Goal: Task Accomplishment & Management: Complete application form

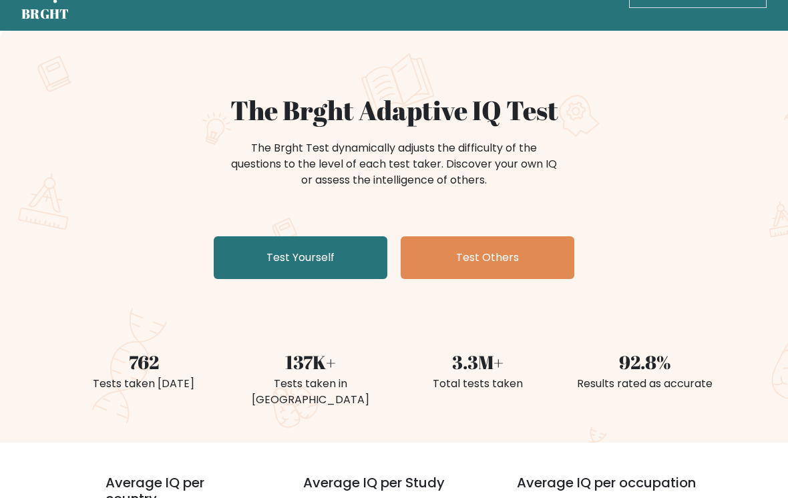
scroll to position [43, 0]
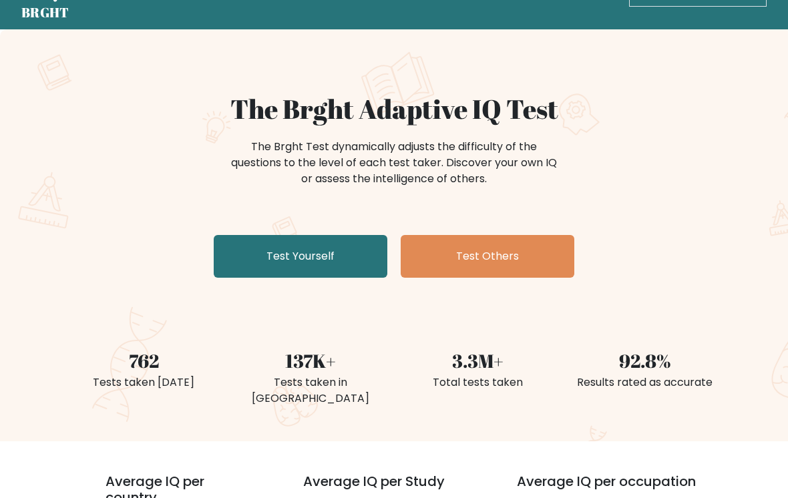
click at [347, 258] on link "Test Yourself" at bounding box center [301, 257] width 174 height 43
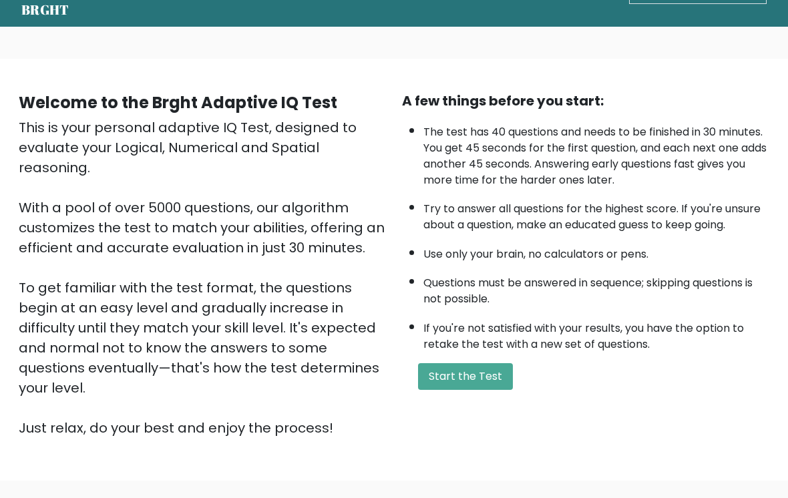
scroll to position [46, 0]
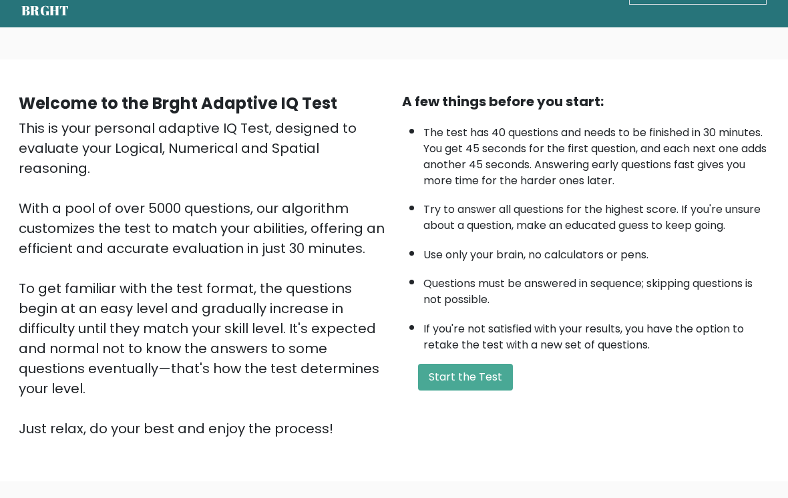
click at [476, 391] on button "Start the Test" at bounding box center [465, 377] width 95 height 27
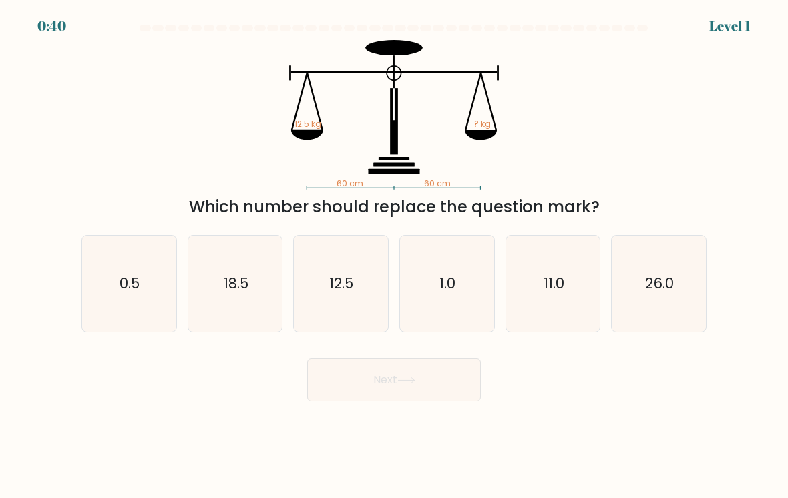
click at [352, 313] on icon "12.5" at bounding box center [341, 284] width 94 height 94
click at [394, 256] on input "c. 12.5" at bounding box center [394, 252] width 1 height 7
radio input "true"
click at [405, 392] on button "Next" at bounding box center [394, 379] width 174 height 43
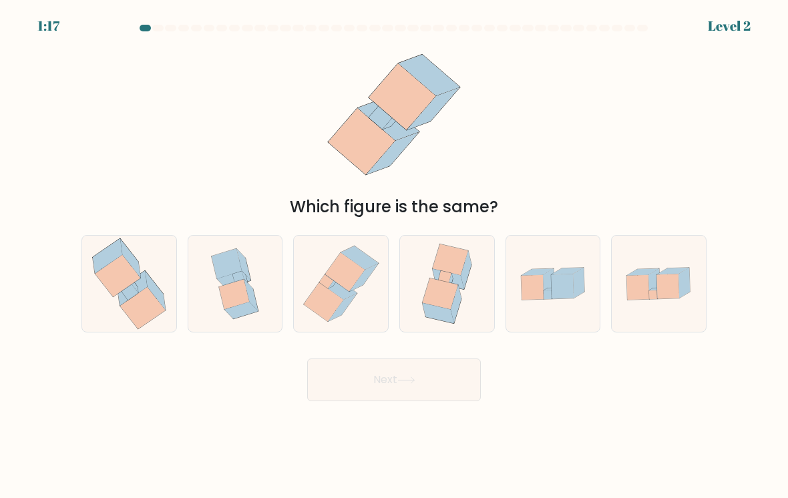
click at [132, 280] on icon at bounding box center [117, 276] width 45 height 42
click at [394, 256] on input "a." at bounding box center [394, 252] width 1 height 7
radio input "true"
click at [437, 401] on button "Next" at bounding box center [394, 379] width 174 height 43
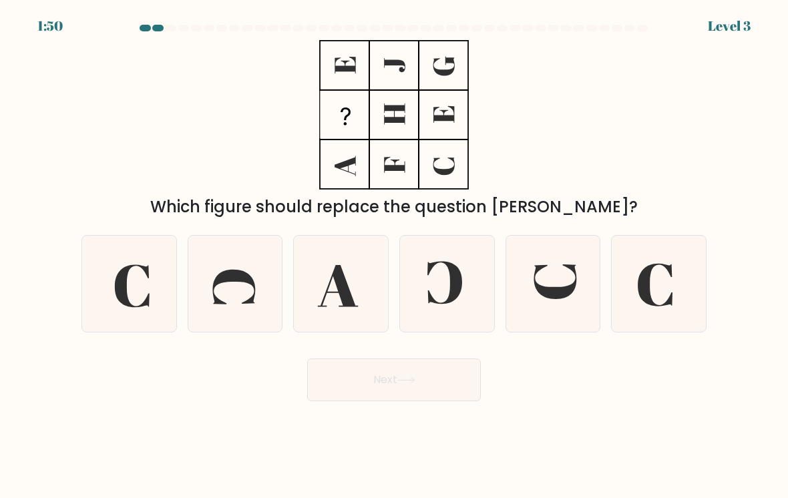
click at [541, 295] on icon at bounding box center [554, 281] width 43 height 35
click at [395, 256] on input "e." at bounding box center [394, 252] width 1 height 7
radio input "true"
click at [430, 398] on button "Next" at bounding box center [394, 379] width 174 height 43
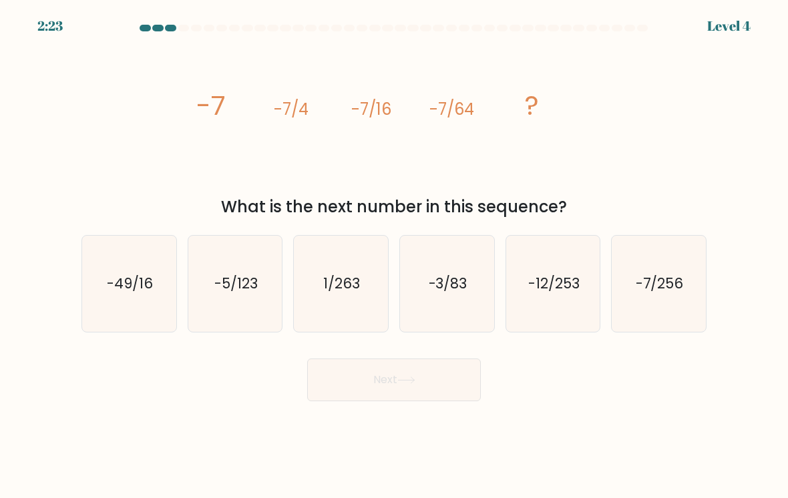
click at [658, 277] on icon "-7/256" at bounding box center [658, 284] width 94 height 94
click at [395, 256] on input "f. -7/256" at bounding box center [394, 252] width 1 height 7
radio input "true"
click at [402, 393] on button "Next" at bounding box center [394, 379] width 174 height 43
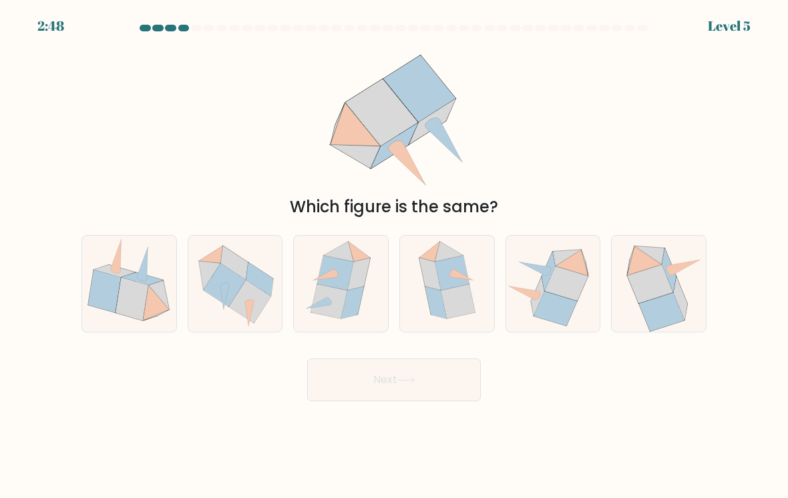
click at [342, 305] on icon at bounding box center [329, 301] width 36 height 35
click at [394, 256] on input "c." at bounding box center [394, 252] width 1 height 7
radio input "true"
click at [408, 397] on button "Next" at bounding box center [394, 379] width 174 height 43
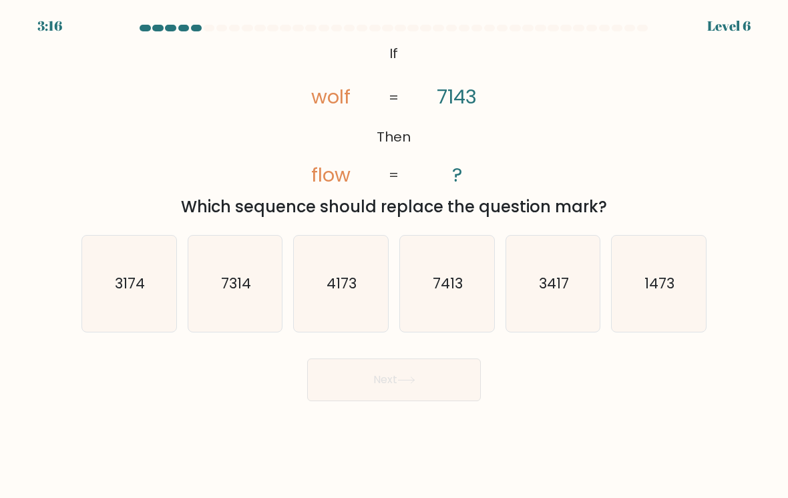
click at [553, 278] on icon "3417" at bounding box center [553, 284] width 94 height 94
click at [395, 256] on input "e. 3417" at bounding box center [394, 252] width 1 height 7
radio input "true"
click at [428, 387] on button "Next" at bounding box center [394, 379] width 174 height 43
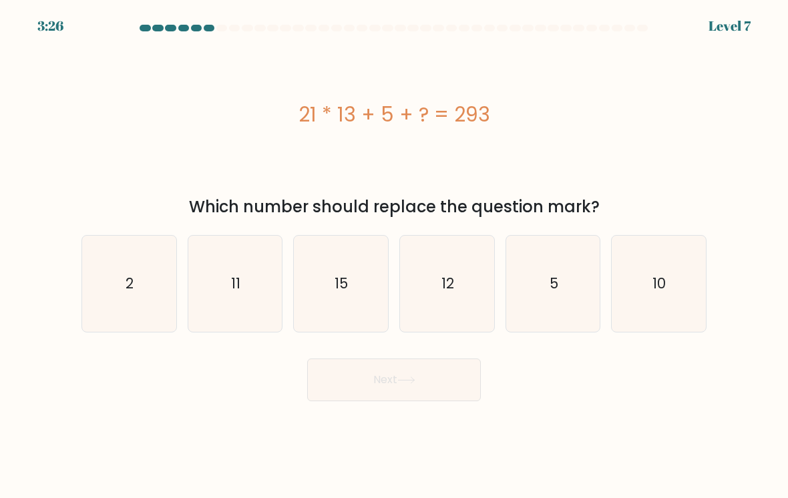
click at [346, 317] on icon "15" at bounding box center [341, 284] width 94 height 94
click at [394, 256] on input "c. 15" at bounding box center [394, 252] width 1 height 7
radio input "true"
click at [423, 396] on button "Next" at bounding box center [394, 379] width 174 height 43
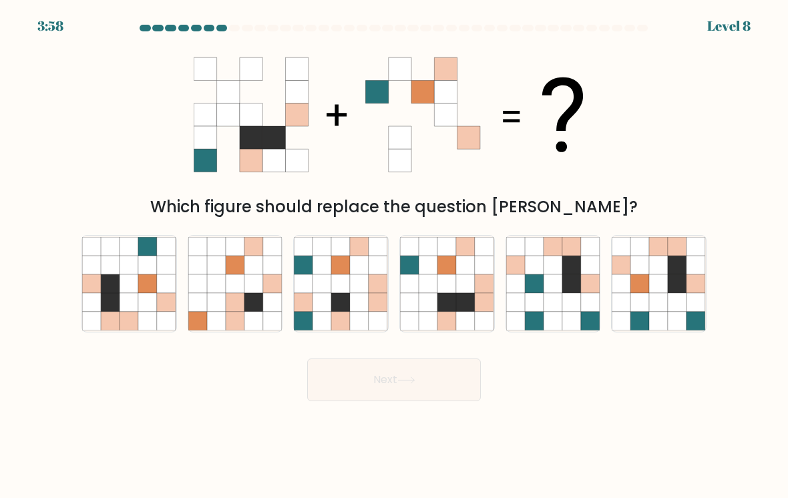
click at [455, 292] on icon at bounding box center [446, 283] width 19 height 19
click at [395, 256] on input "d." at bounding box center [394, 252] width 1 height 7
radio input "true"
click at [442, 395] on button "Next" at bounding box center [394, 379] width 174 height 43
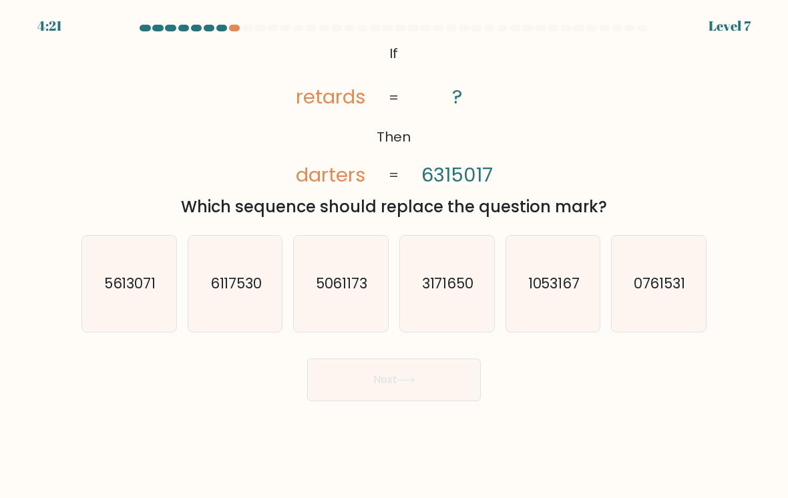
click at [667, 281] on text "0761531" at bounding box center [660, 283] width 52 height 19
click at [395, 256] on input "f. 0761531" at bounding box center [394, 252] width 1 height 7
radio input "true"
click at [447, 391] on button "Next" at bounding box center [394, 379] width 174 height 43
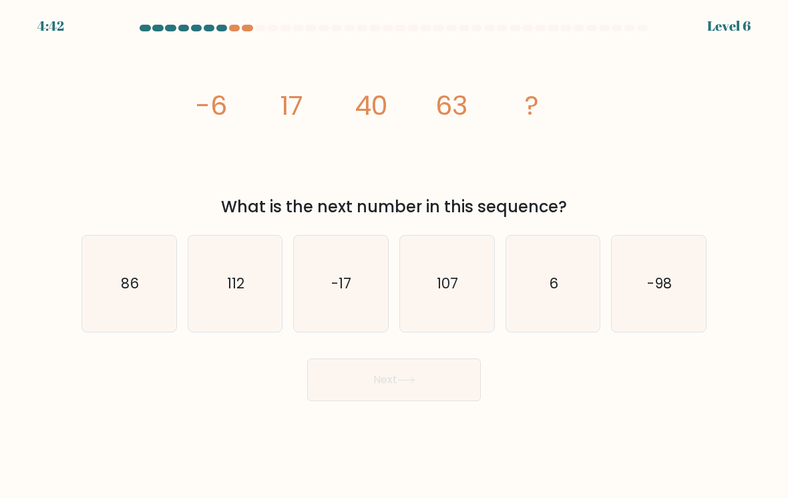
click at [170, 298] on icon "86" at bounding box center [129, 284] width 94 height 94
click at [394, 256] on input "a. 86" at bounding box center [394, 252] width 1 height 7
radio input "true"
click at [400, 401] on button "Next" at bounding box center [394, 379] width 174 height 43
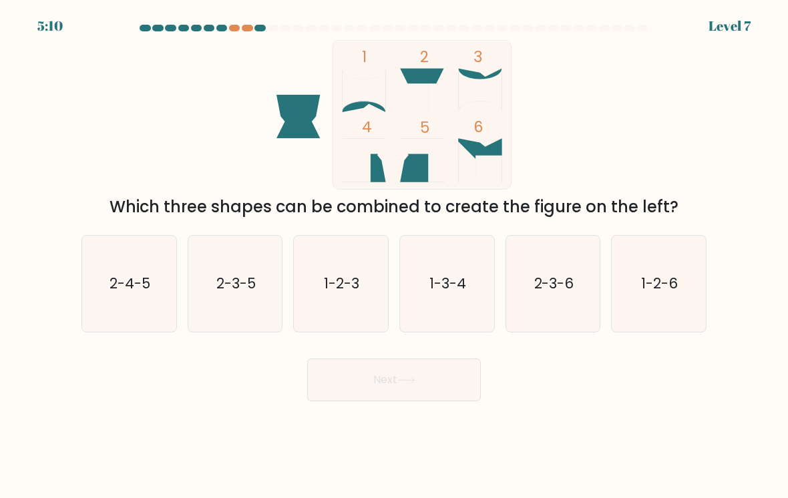
click at [145, 293] on text "2-4-5" at bounding box center [129, 283] width 41 height 19
click at [394, 256] on input "a. 2-4-5" at bounding box center [394, 252] width 1 height 7
radio input "true"
click at [419, 401] on button "Next" at bounding box center [394, 379] width 174 height 43
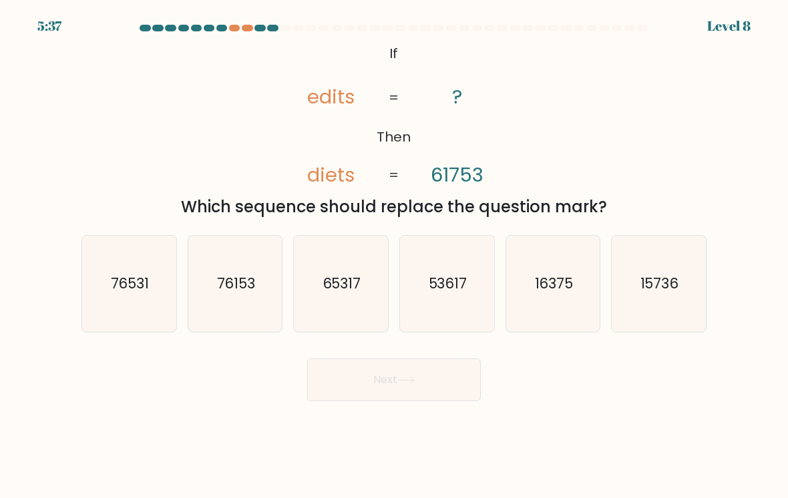
click at [551, 284] on text "16375" at bounding box center [553, 283] width 39 height 19
click at [395, 256] on input "e. 16375" at bounding box center [394, 252] width 1 height 7
radio input "true"
click at [409, 401] on button "Next" at bounding box center [394, 379] width 174 height 43
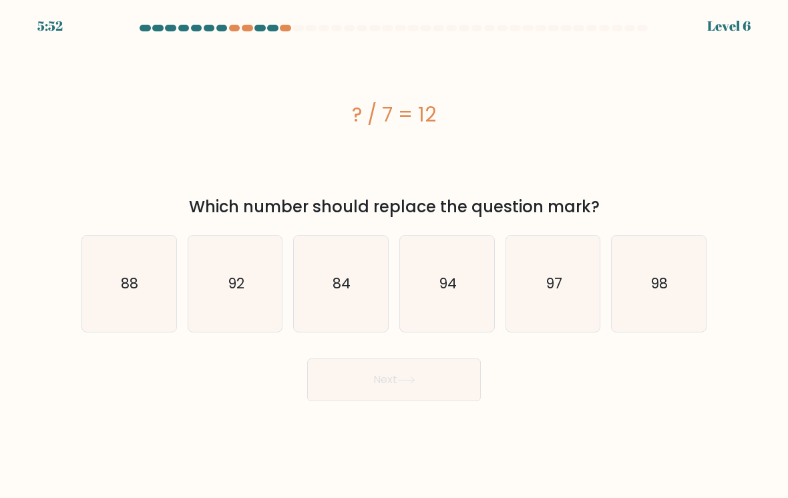
click at [342, 284] on text "84" at bounding box center [342, 283] width 18 height 19
click at [394, 256] on input "c. 84" at bounding box center [394, 252] width 1 height 7
radio input "true"
click at [425, 401] on button "Next" at bounding box center [394, 379] width 174 height 43
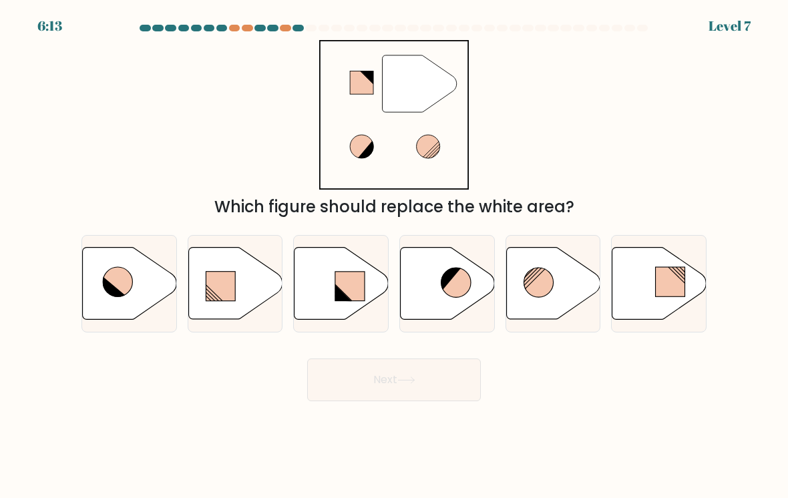
click at [546, 280] on circle at bounding box center [537, 282] width 29 height 29
click at [395, 256] on input "e." at bounding box center [394, 252] width 1 height 7
radio input "true"
click at [441, 395] on button "Next" at bounding box center [394, 379] width 174 height 43
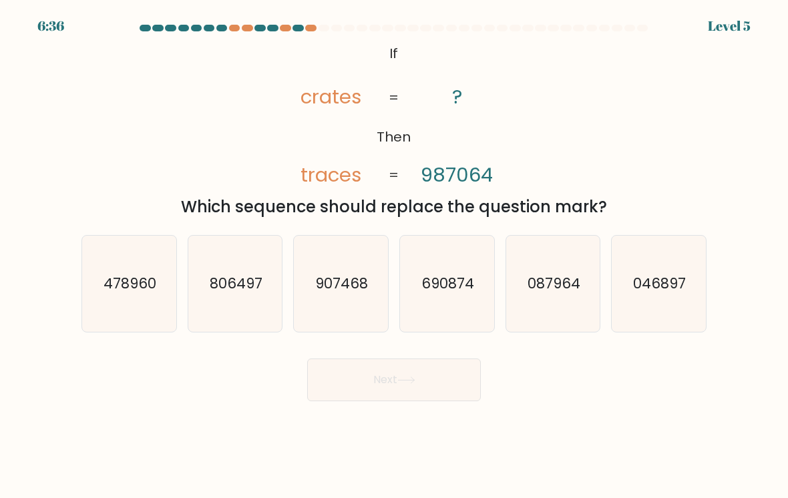
click at [551, 293] on text "087964" at bounding box center [553, 283] width 53 height 19
click at [395, 256] on input "e. 087964" at bounding box center [394, 252] width 1 height 7
radio input "true"
click at [451, 398] on button "Next" at bounding box center [394, 379] width 174 height 43
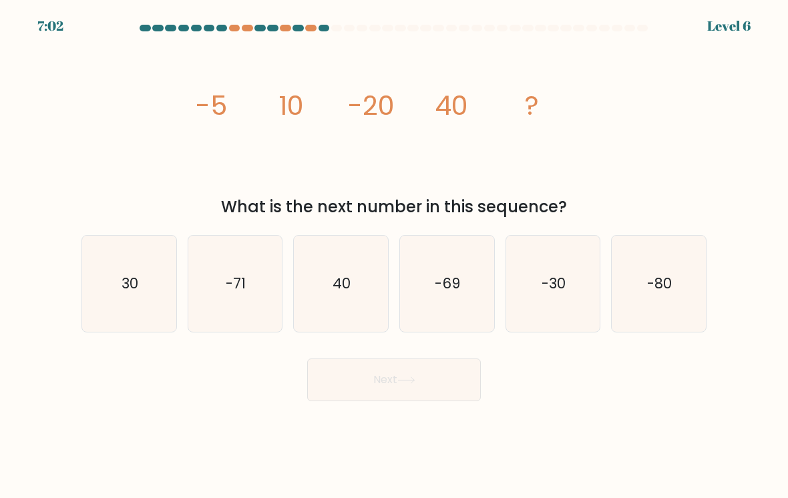
click at [567, 268] on icon "-30" at bounding box center [553, 284] width 94 height 94
click at [395, 256] on input "e. -30" at bounding box center [394, 252] width 1 height 7
radio input "true"
click at [420, 385] on button "Next" at bounding box center [394, 379] width 174 height 43
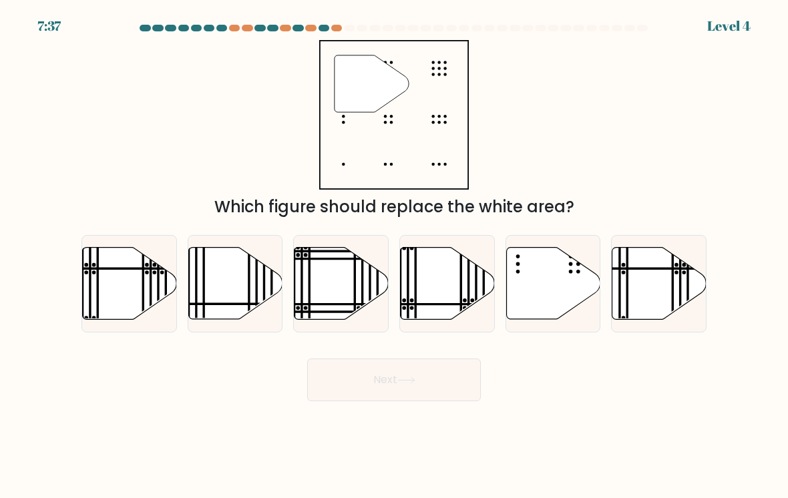
click at [540, 282] on icon at bounding box center [553, 284] width 94 height 72
click at [395, 256] on input "e." at bounding box center [394, 252] width 1 height 7
radio input "true"
click at [441, 383] on button "Next" at bounding box center [394, 379] width 174 height 43
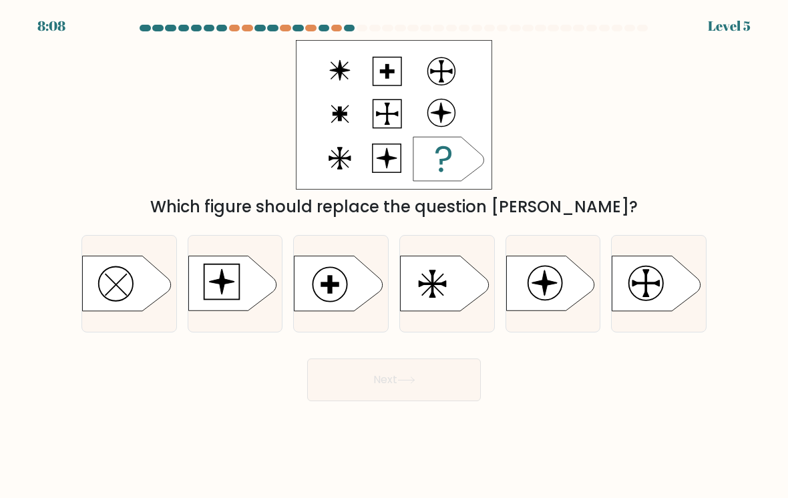
click at [362, 311] on icon at bounding box center [338, 283] width 88 height 55
click at [394, 256] on input "c." at bounding box center [394, 252] width 1 height 7
radio input "true"
click at [416, 401] on button "Next" at bounding box center [394, 379] width 174 height 43
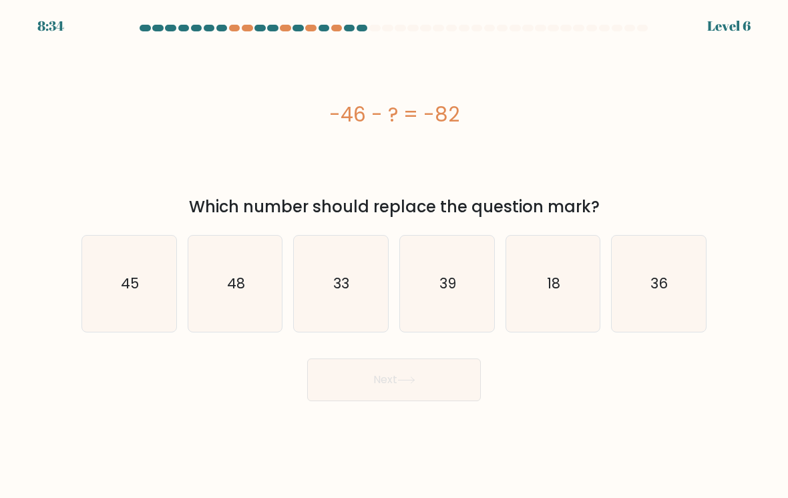
click at [661, 274] on icon "36" at bounding box center [658, 284] width 94 height 94
click at [395, 256] on input "f. 36" at bounding box center [394, 252] width 1 height 7
radio input "true"
click at [405, 394] on button "Next" at bounding box center [394, 379] width 174 height 43
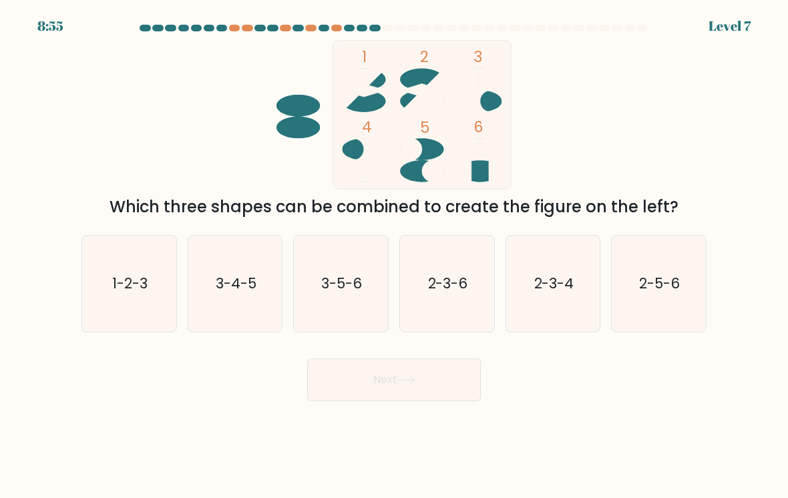
click at [258, 298] on icon "3-4-5" at bounding box center [235, 284] width 94 height 94
click at [394, 256] on input "b. 3-4-5" at bounding box center [394, 252] width 1 height 7
radio input "true"
click at [409, 394] on button "Next" at bounding box center [394, 379] width 174 height 43
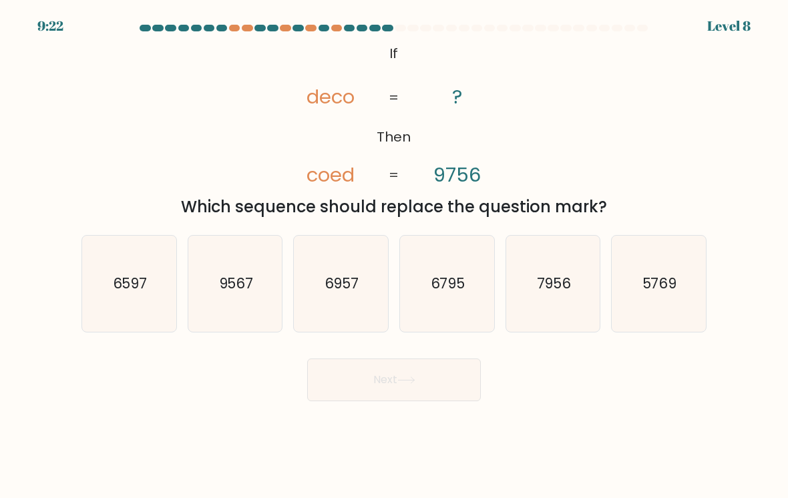
click at [128, 278] on icon "6597" at bounding box center [129, 284] width 94 height 94
click at [394, 256] on input "a. 6597" at bounding box center [394, 252] width 1 height 7
radio input "true"
click at [422, 385] on button "Next" at bounding box center [394, 379] width 174 height 43
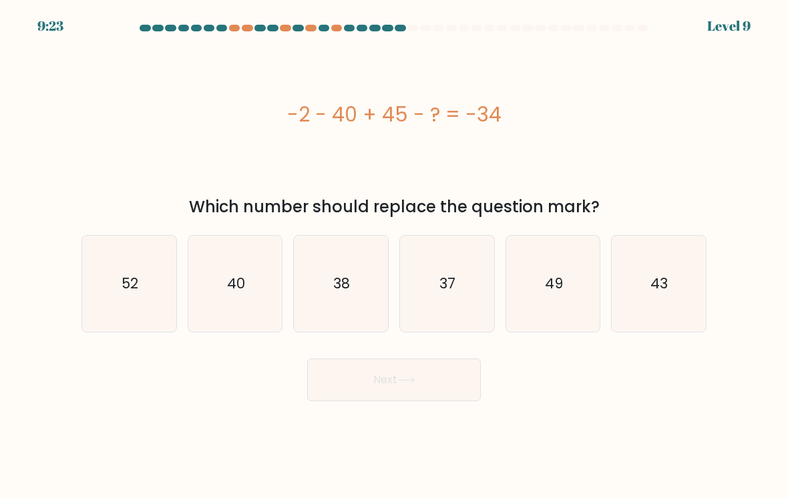
click at [127, 288] on text "52" at bounding box center [129, 283] width 17 height 19
click at [394, 256] on input "a. 52" at bounding box center [394, 252] width 1 height 7
radio input "true"
click at [435, 397] on button "Next" at bounding box center [394, 379] width 174 height 43
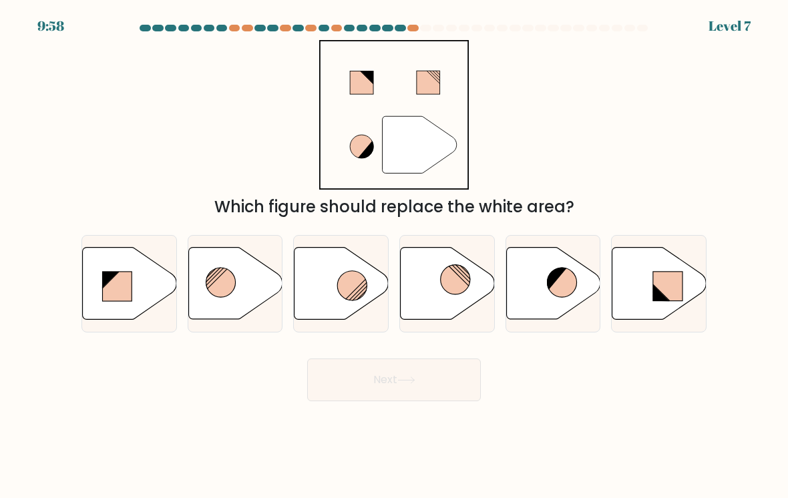
click at [344, 284] on circle at bounding box center [352, 285] width 29 height 29
click at [394, 256] on input "c." at bounding box center [394, 252] width 1 height 7
radio input "true"
click at [436, 393] on button "Next" at bounding box center [394, 379] width 174 height 43
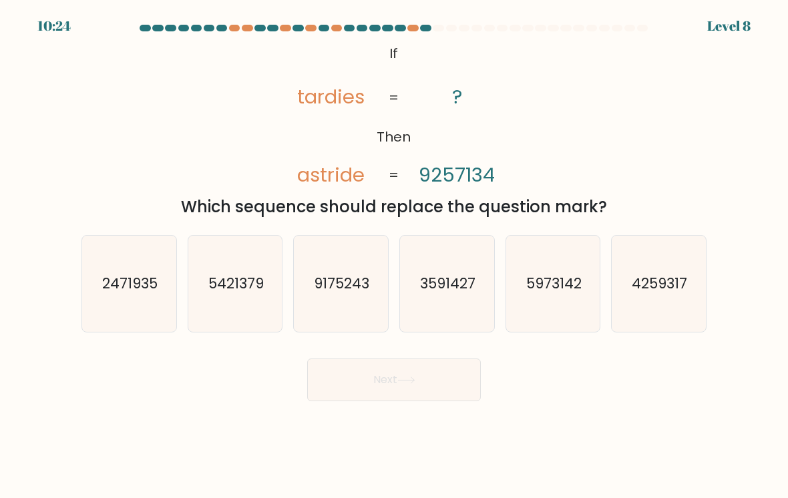
click at [567, 281] on text "5973142" at bounding box center [553, 283] width 55 height 19
click at [395, 256] on input "e. 5973142" at bounding box center [394, 252] width 1 height 7
radio input "true"
click at [416, 395] on button "Next" at bounding box center [394, 379] width 174 height 43
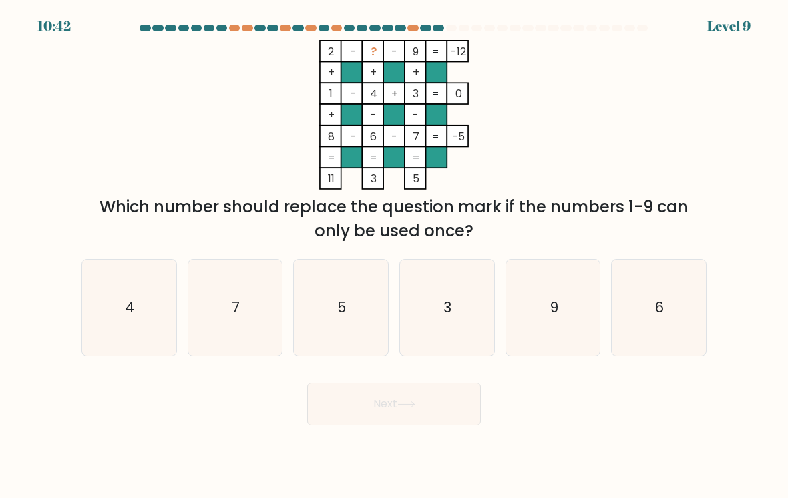
click at [326, 345] on icon "5" at bounding box center [341, 308] width 94 height 94
click at [394, 256] on input "c. 5" at bounding box center [394, 252] width 1 height 7
radio input "true"
click at [435, 425] on button "Next" at bounding box center [394, 404] width 174 height 43
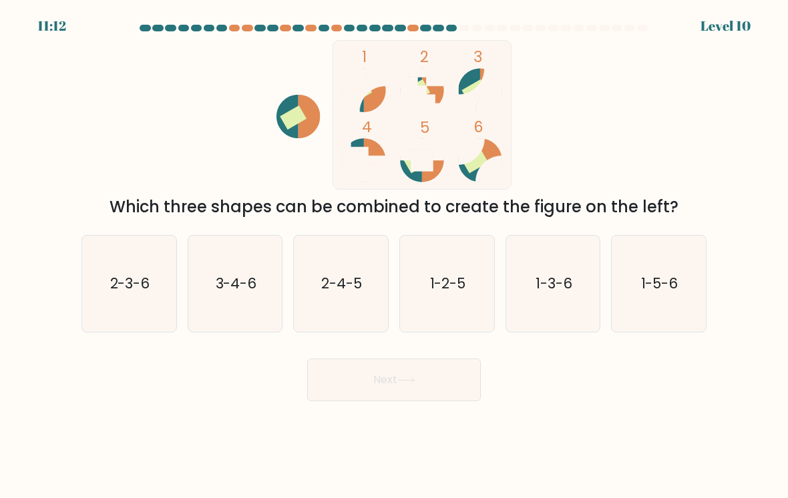
click at [562, 293] on text "1-3-6" at bounding box center [553, 283] width 37 height 19
click at [395, 256] on input "e. 1-3-6" at bounding box center [394, 252] width 1 height 7
radio input "true"
click at [429, 399] on button "Next" at bounding box center [394, 379] width 174 height 43
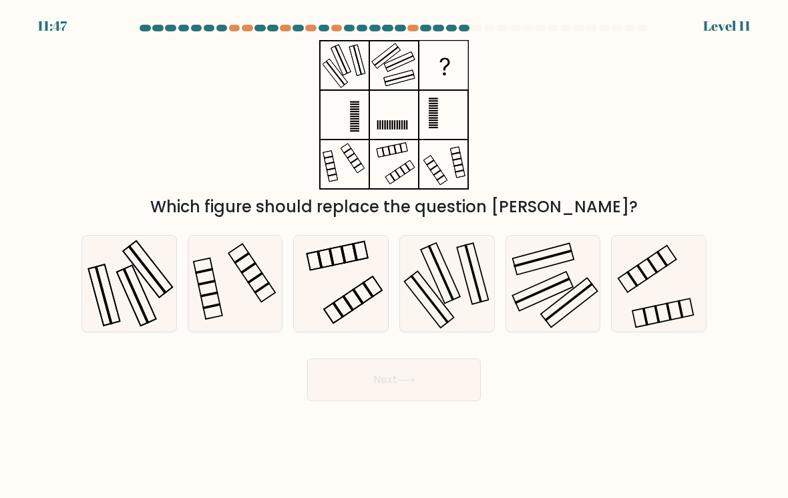
click at [118, 290] on icon at bounding box center [129, 284] width 94 height 94
click at [394, 256] on input "a." at bounding box center [394, 252] width 1 height 7
radio input "true"
click at [425, 396] on button "Next" at bounding box center [394, 379] width 174 height 43
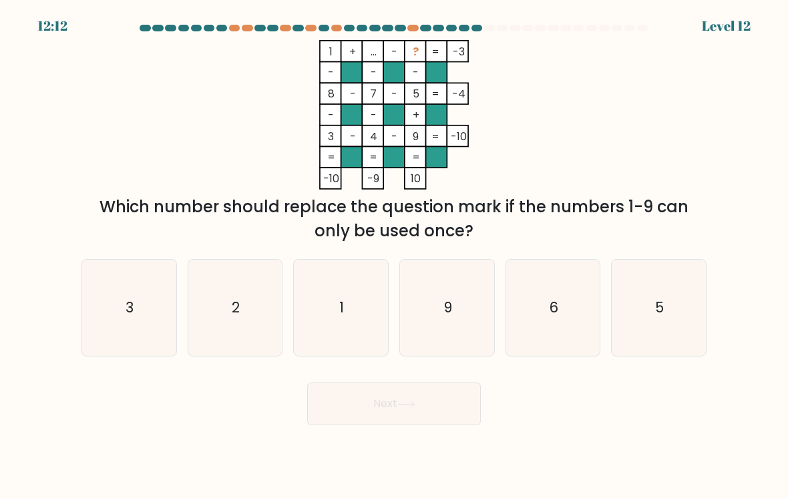
click at [215, 298] on icon "2" at bounding box center [235, 308] width 94 height 94
click at [394, 256] on input "b. 2" at bounding box center [394, 252] width 1 height 7
radio input "true"
click at [414, 415] on button "Next" at bounding box center [394, 404] width 174 height 43
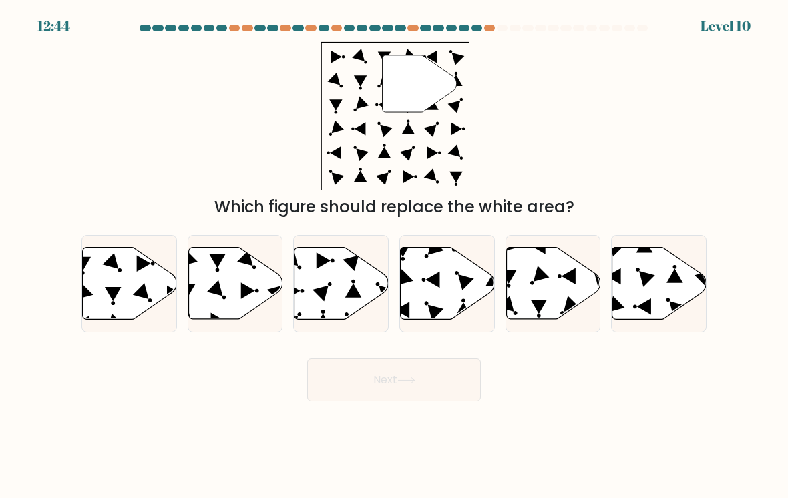
click at [129, 289] on icon at bounding box center [130, 284] width 94 height 72
click at [394, 256] on input "a." at bounding box center [394, 252] width 1 height 7
radio input "true"
click at [437, 395] on button "Next" at bounding box center [394, 379] width 174 height 43
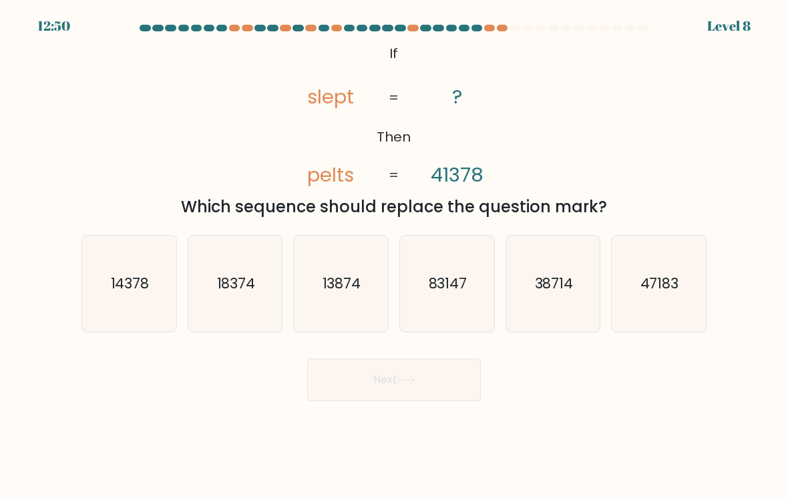
click at [554, 265] on icon "38714" at bounding box center [553, 284] width 94 height 94
click at [395, 256] on input "e. 38714" at bounding box center [394, 252] width 1 height 7
radio input "true"
click at [437, 391] on button "Next" at bounding box center [394, 379] width 174 height 43
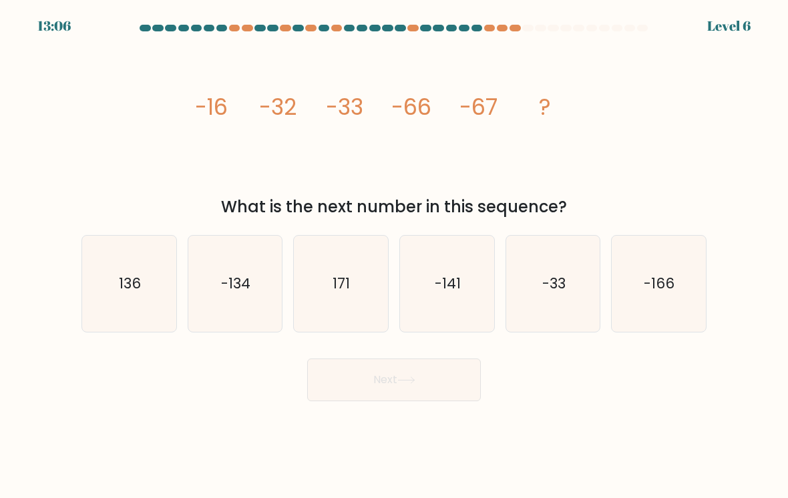
click at [256, 294] on icon "-134" at bounding box center [235, 284] width 94 height 94
click at [394, 256] on input "b. -134" at bounding box center [394, 252] width 1 height 7
radio input "true"
click at [407, 393] on button "Next" at bounding box center [394, 379] width 174 height 43
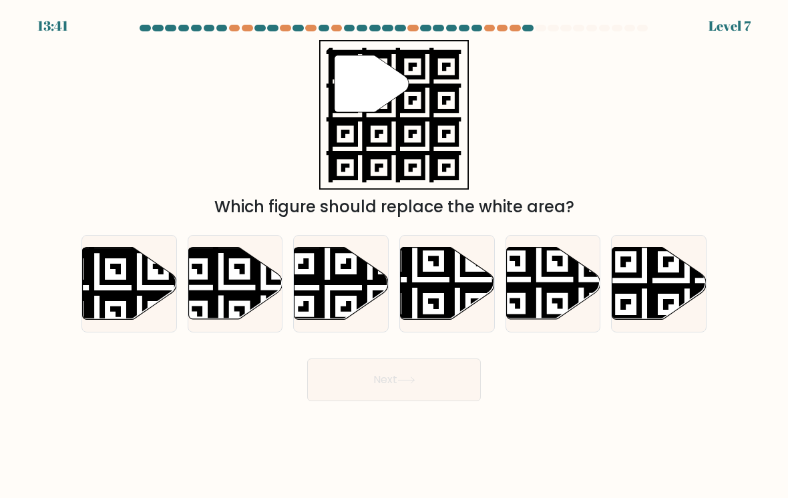
click at [647, 291] on icon at bounding box center [687, 323] width 170 height 170
click at [395, 256] on input "f." at bounding box center [394, 252] width 1 height 7
radio input "true"
click at [395, 385] on button "Next" at bounding box center [394, 379] width 174 height 43
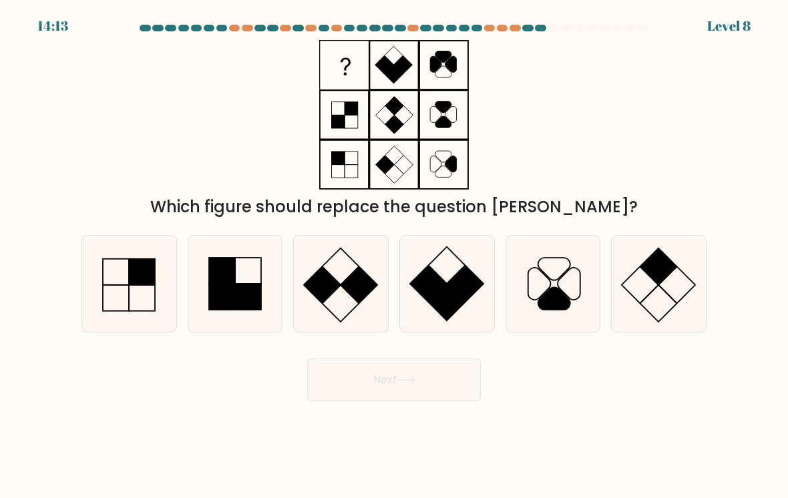
click at [239, 287] on icon at bounding box center [235, 284] width 94 height 94
click at [394, 256] on input "b." at bounding box center [394, 252] width 1 height 7
radio input "true"
click at [413, 399] on button "Next" at bounding box center [394, 379] width 174 height 43
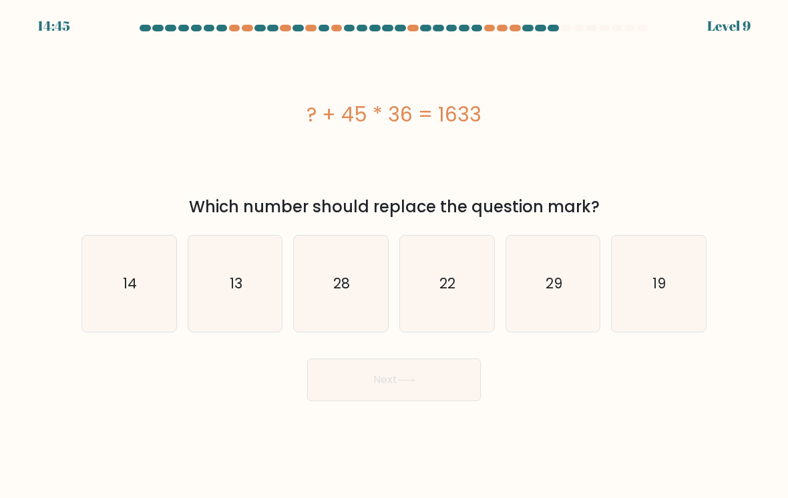
click at [350, 310] on icon "28" at bounding box center [341, 284] width 94 height 94
click at [394, 256] on input "c. 28" at bounding box center [394, 252] width 1 height 7
radio input "true"
click at [421, 399] on button "Next" at bounding box center [394, 379] width 174 height 43
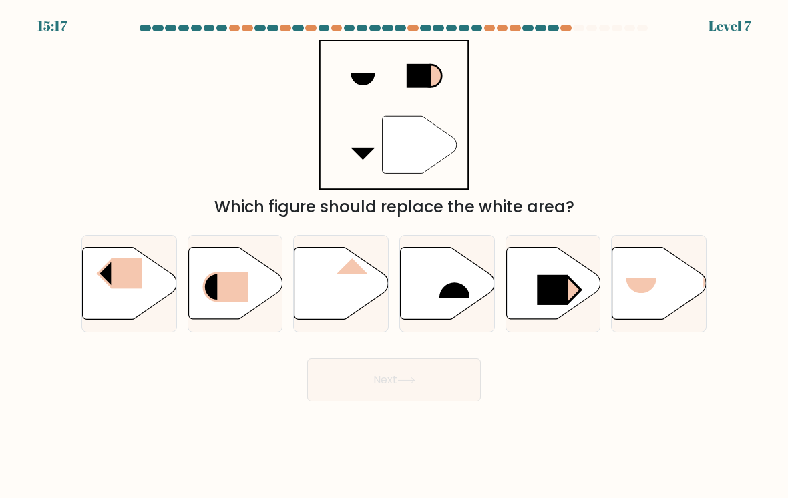
click at [128, 287] on rect at bounding box center [126, 273] width 31 height 30
click at [394, 256] on input "a." at bounding box center [394, 252] width 1 height 7
radio input "true"
click at [546, 277] on icon at bounding box center [553, 284] width 94 height 72
click at [395, 256] on input "e." at bounding box center [394, 252] width 1 height 7
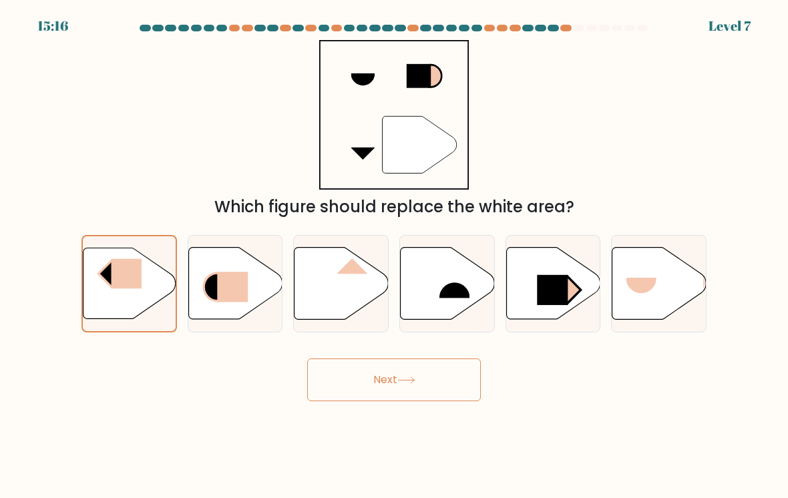
radio input "true"
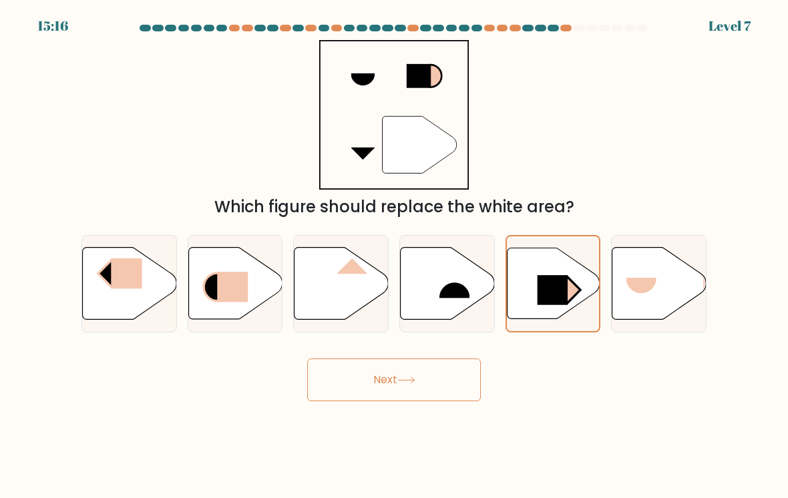
click at [452, 388] on button "Next" at bounding box center [394, 379] width 174 height 43
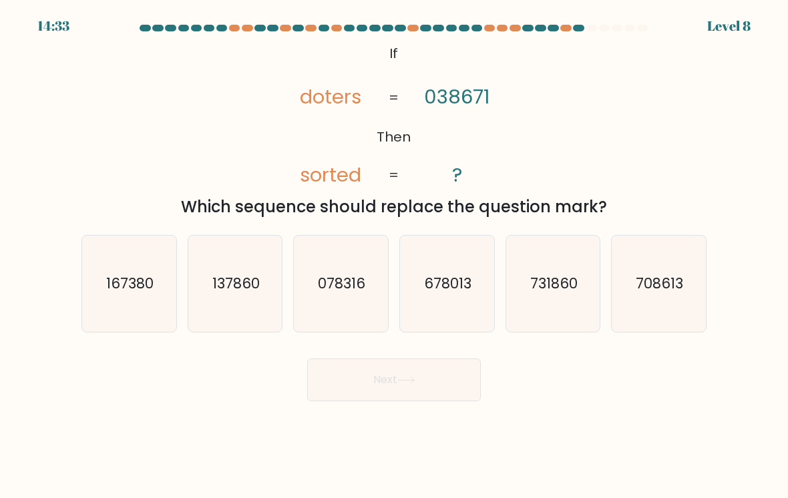
click at [234, 317] on icon "137860" at bounding box center [235, 284] width 94 height 94
click at [394, 256] on input "b. 137860" at bounding box center [394, 252] width 1 height 7
radio input "true"
click at [400, 379] on button "Next" at bounding box center [394, 379] width 174 height 43
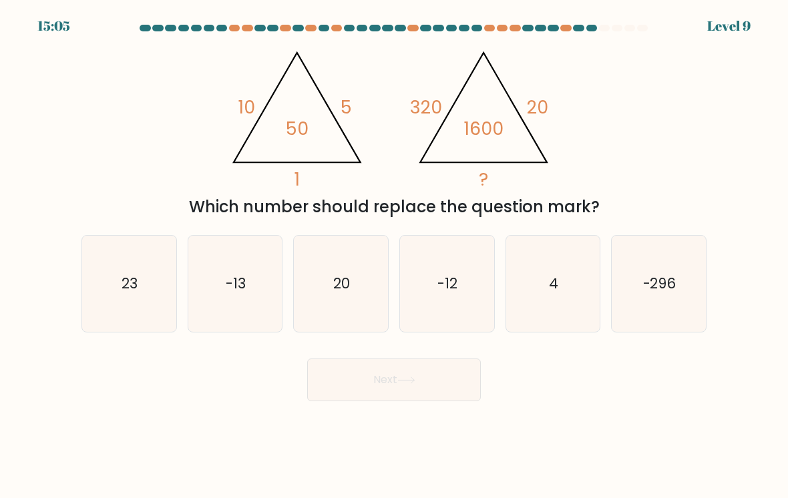
click at [559, 302] on icon "4" at bounding box center [553, 284] width 94 height 94
click at [395, 256] on input "e. 4" at bounding box center [394, 252] width 1 height 7
radio input "true"
click at [447, 387] on button "Next" at bounding box center [394, 379] width 174 height 43
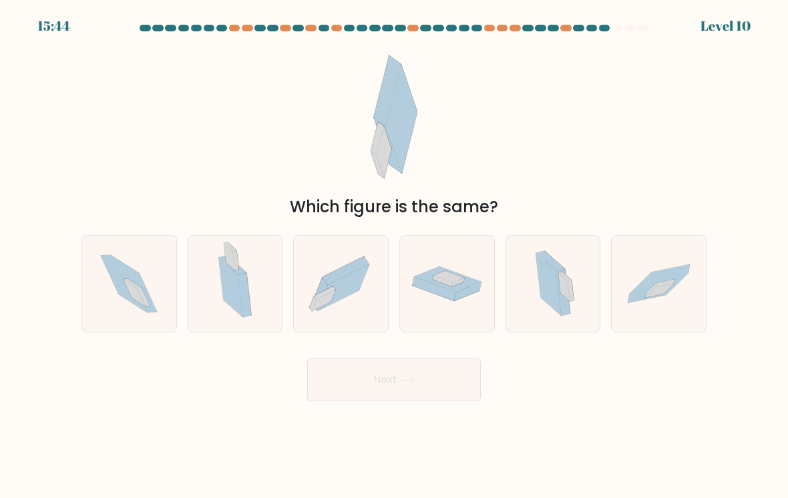
click at [553, 298] on icon at bounding box center [547, 285] width 25 height 63
click at [395, 256] on input "e." at bounding box center [394, 252] width 1 height 7
radio input "true"
click at [430, 399] on button "Next" at bounding box center [394, 379] width 174 height 43
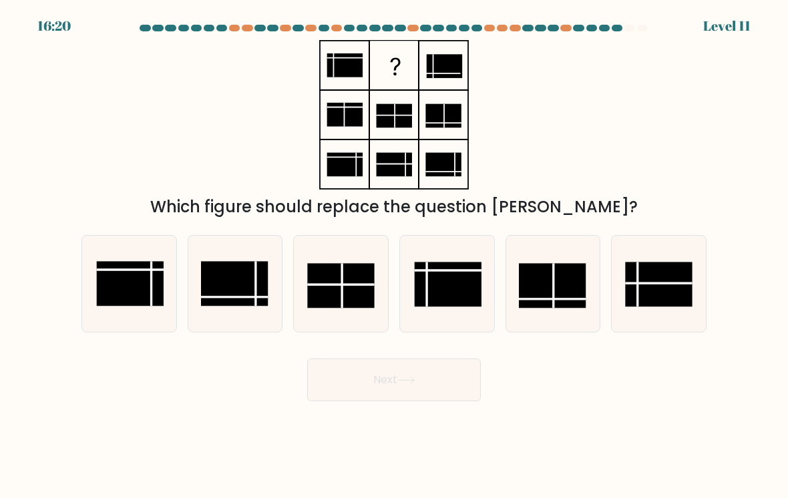
click at [652, 299] on rect at bounding box center [658, 284] width 67 height 45
click at [395, 256] on input "f." at bounding box center [394, 252] width 1 height 7
radio input "true"
click at [415, 400] on button "Next" at bounding box center [394, 379] width 174 height 43
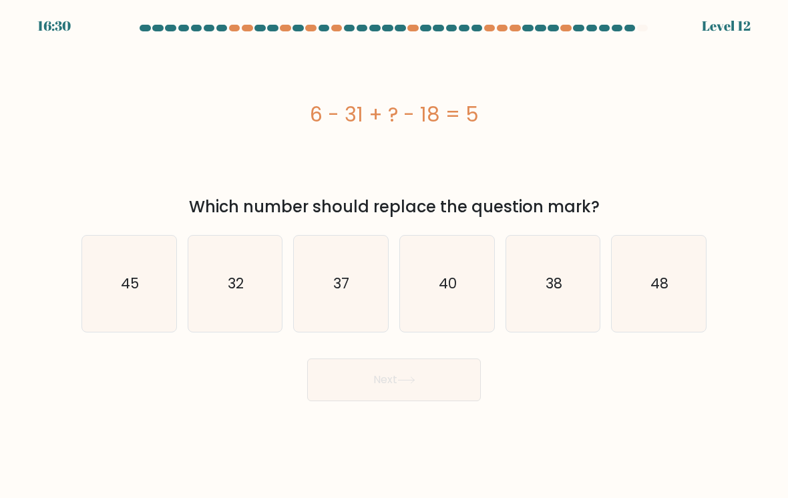
click at [248, 290] on icon "32" at bounding box center [235, 284] width 94 height 94
click at [394, 256] on input "b. 32" at bounding box center [394, 252] width 1 height 7
radio input "true"
click at [403, 383] on icon at bounding box center [406, 380] width 18 height 7
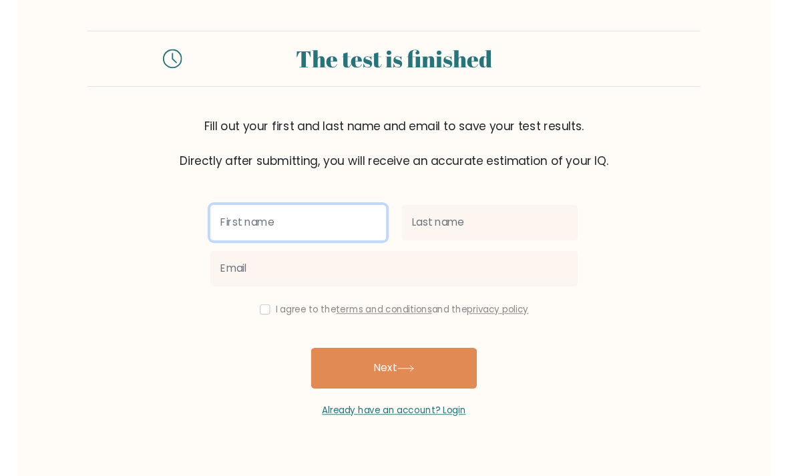
scroll to position [43, 0]
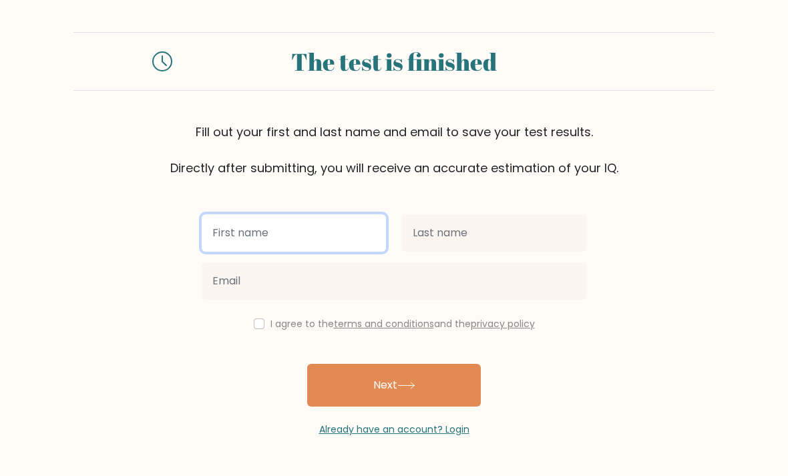
click at [352, 214] on input "text" at bounding box center [294, 232] width 184 height 37
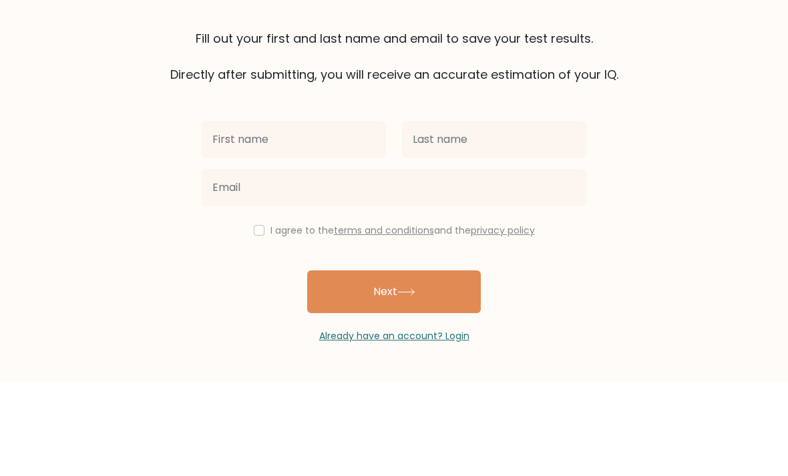
click at [651, 101] on form "The test is finished Fill out your first and last name and email to save your t…" at bounding box center [394, 234] width 788 height 405
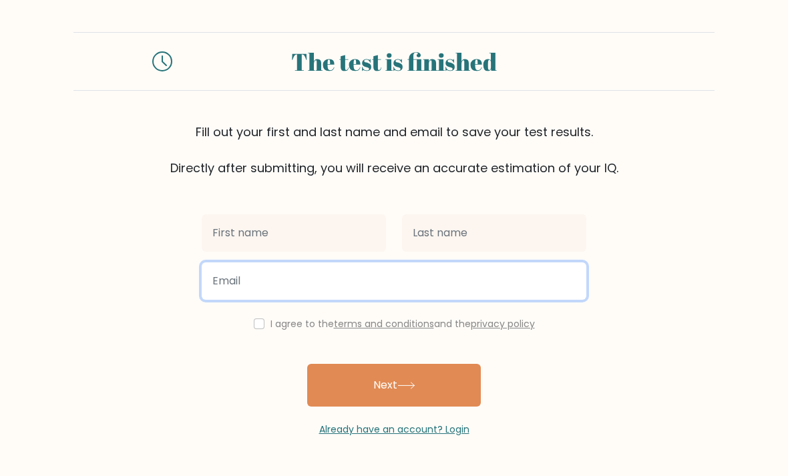
click at [413, 262] on input "email" at bounding box center [394, 280] width 385 height 37
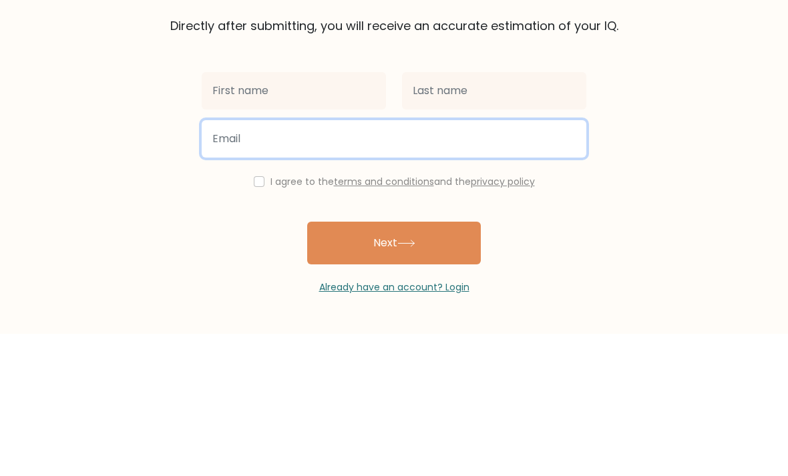
paste input "xajoyo7734@fintehs.com"
type input "xajoyo7734@fintehs.com"
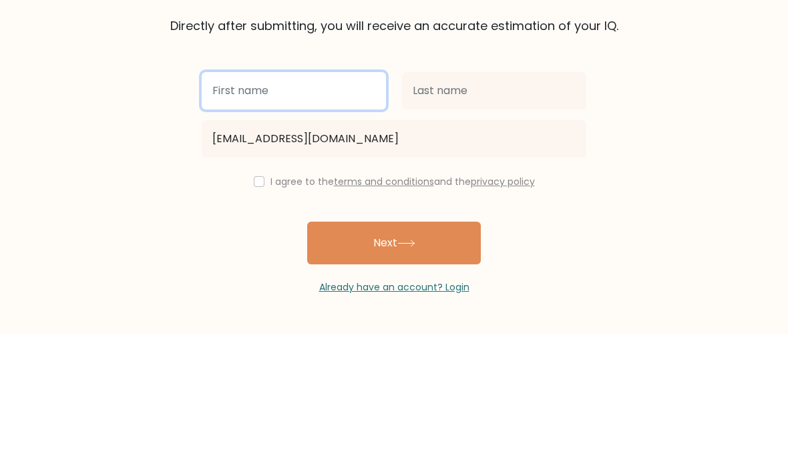
click at [334, 214] on input "text" at bounding box center [294, 232] width 184 height 37
type input "hshshns"
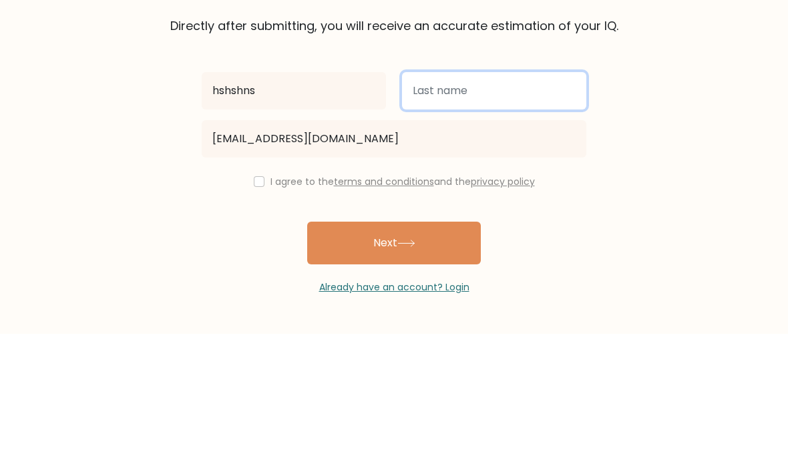
click at [513, 214] on input "text" at bounding box center [494, 232] width 184 height 37
type input "hsyshsnsbsh"
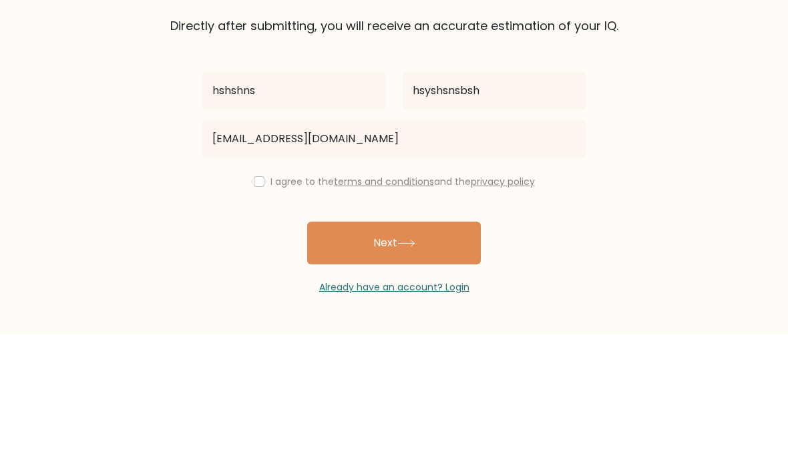
click at [609, 131] on form "The test is finished Fill out your first and last name and email to save your t…" at bounding box center [394, 234] width 788 height 405
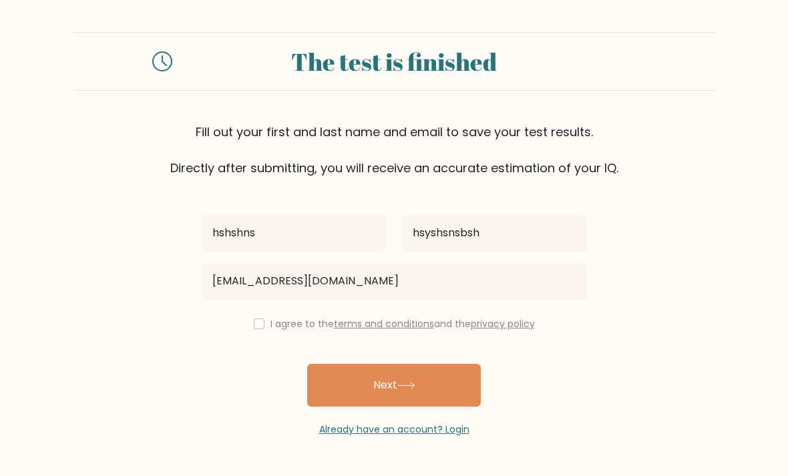
click at [254, 318] on input "checkbox" at bounding box center [259, 323] width 11 height 11
checkbox input "true"
click at [387, 364] on button "Next" at bounding box center [394, 385] width 174 height 43
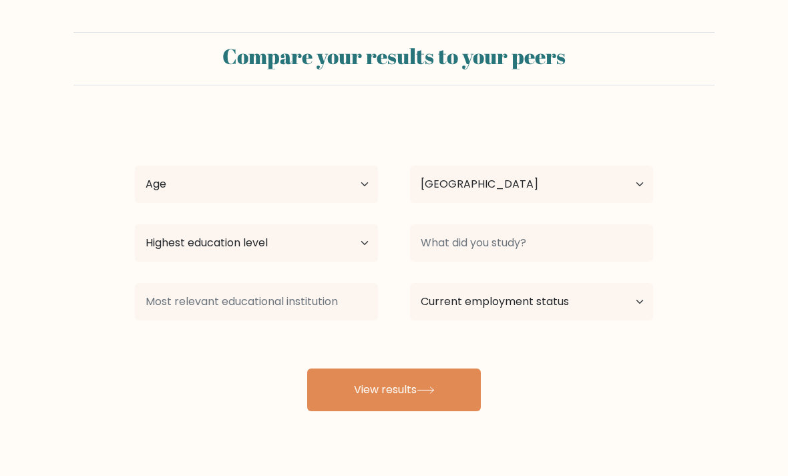
select select "US"
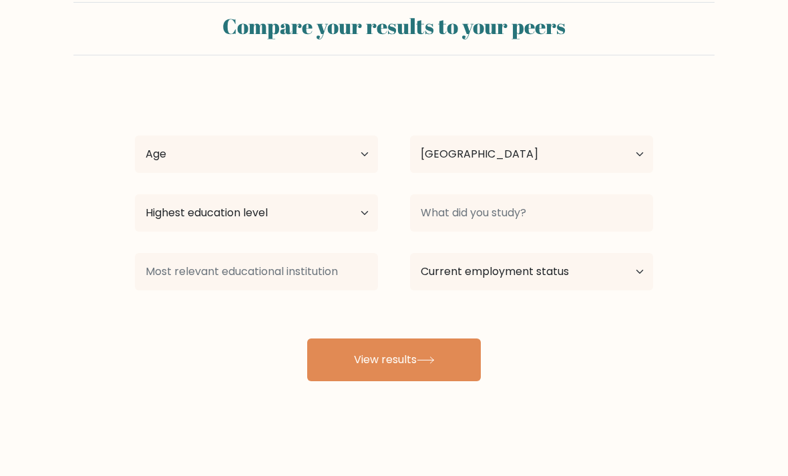
scroll to position [43, 0]
click at [361, 202] on select "Highest education level No schooling Primary Lower Secondary Upper Secondary Oc…" at bounding box center [256, 212] width 243 height 37
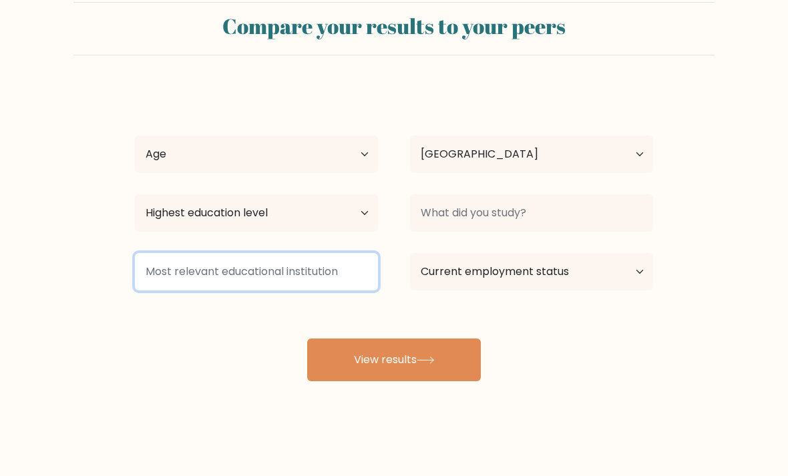
click at [326, 268] on input at bounding box center [256, 271] width 243 height 37
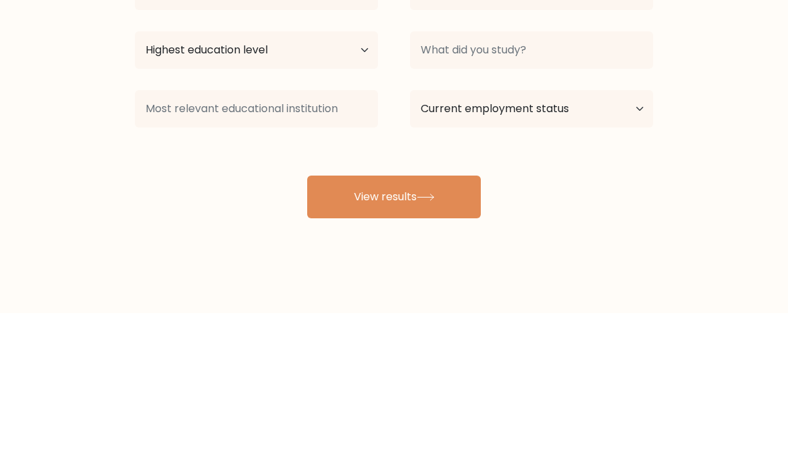
click at [695, 160] on form "Compare your results to your peers [PERSON_NAME] Age Under [DEMOGRAPHIC_DATA] […" at bounding box center [394, 191] width 788 height 379
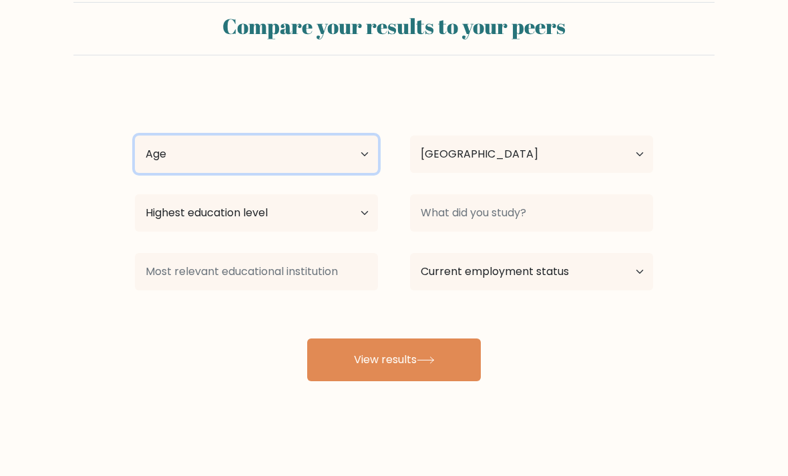
click at [352, 142] on select "Age Under [DEMOGRAPHIC_DATA] [DEMOGRAPHIC_DATA] [DEMOGRAPHIC_DATA] [DEMOGRAPHIC…" at bounding box center [256, 154] width 243 height 37
select select "min_18"
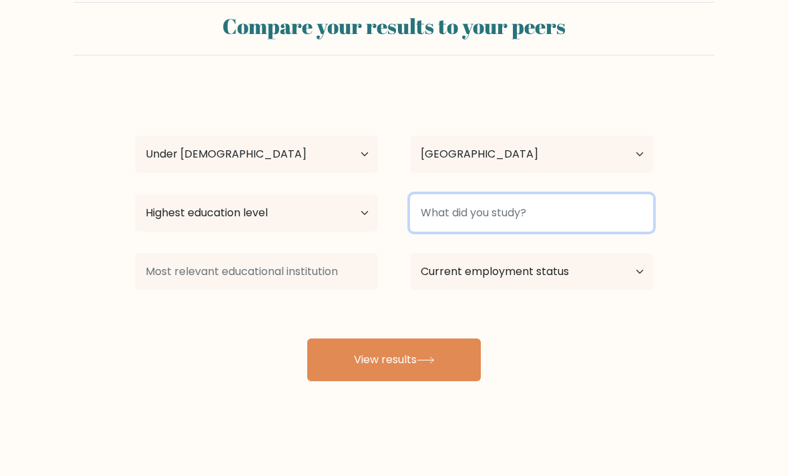
click at [565, 199] on input at bounding box center [531, 212] width 243 height 37
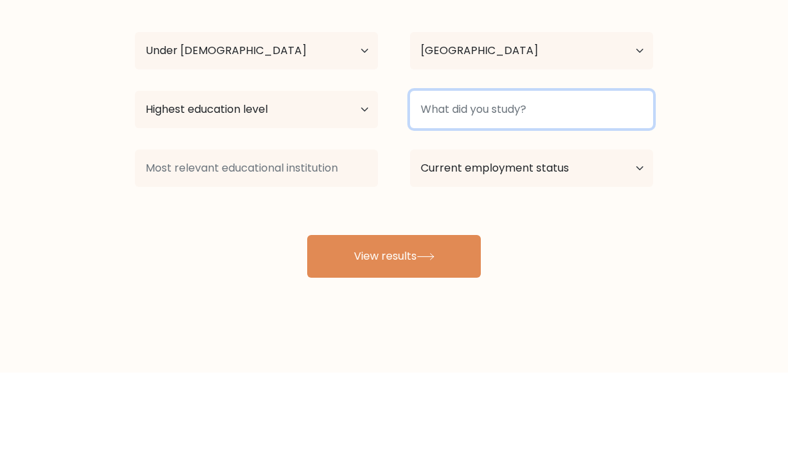
type input "s"
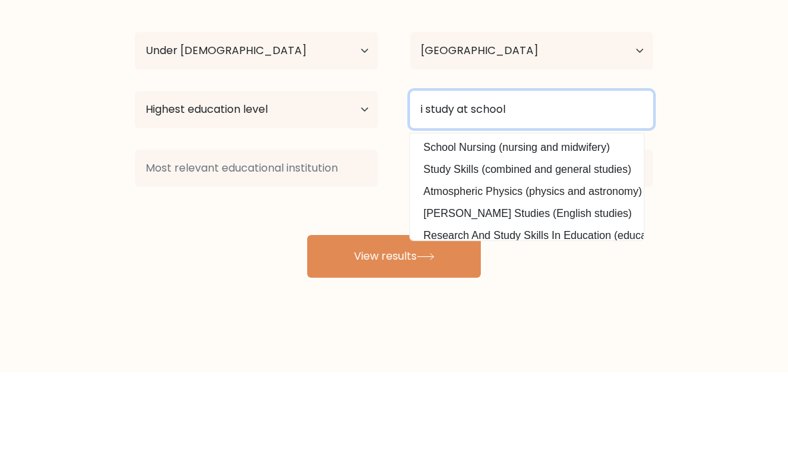
type input "i study at school"
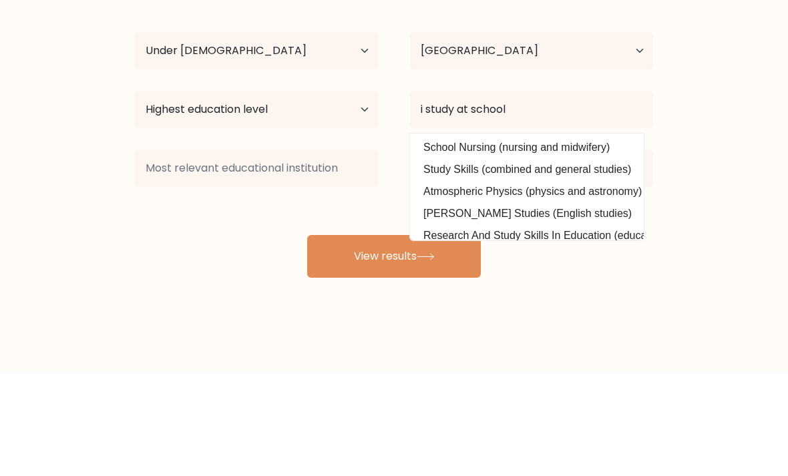
click at [712, 130] on form "Compare your results to your peers [PERSON_NAME] Age Under [DEMOGRAPHIC_DATA] […" at bounding box center [394, 191] width 788 height 379
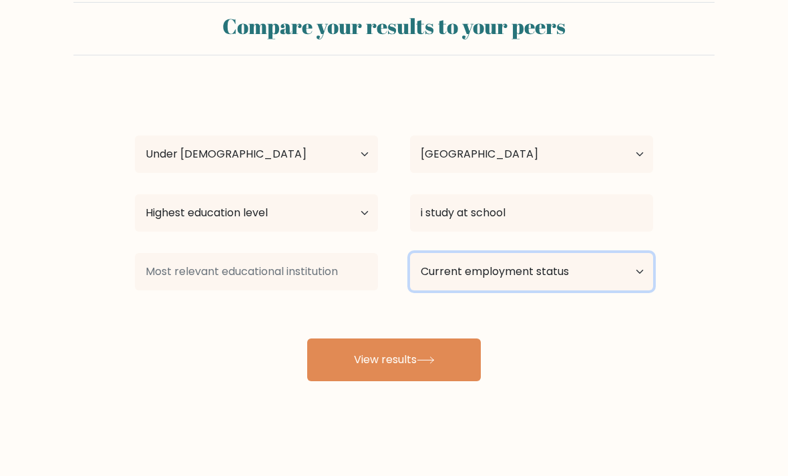
click at [601, 260] on select "Current employment status Employed Student Retired Other / prefer not to answer" at bounding box center [531, 271] width 243 height 37
click at [584, 258] on select "Current employment status Employed Student Retired Other / prefer not to answer" at bounding box center [531, 271] width 243 height 37
select select "other"
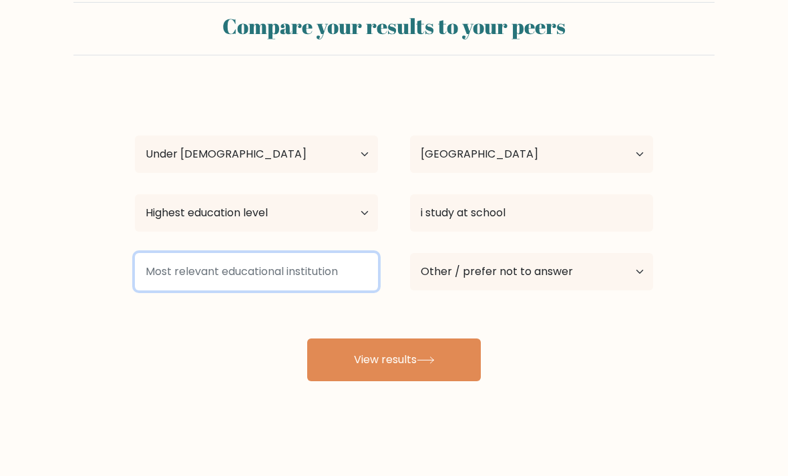
click at [284, 272] on input at bounding box center [256, 271] width 243 height 37
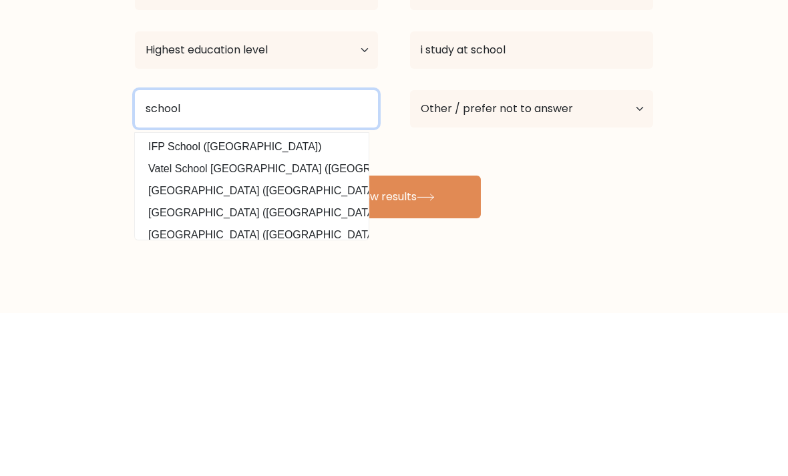
type input "school"
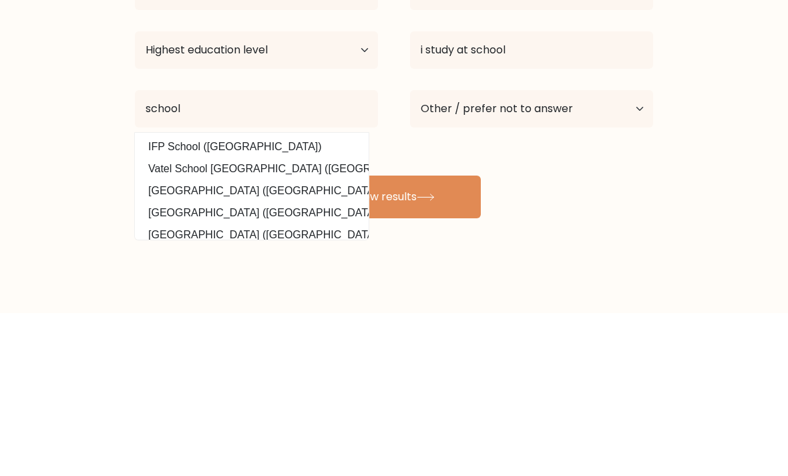
click at [728, 149] on form "Compare your results to your peers hshshns hsyshsnsbsh Age Under 18 years old 1…" at bounding box center [394, 191] width 788 height 379
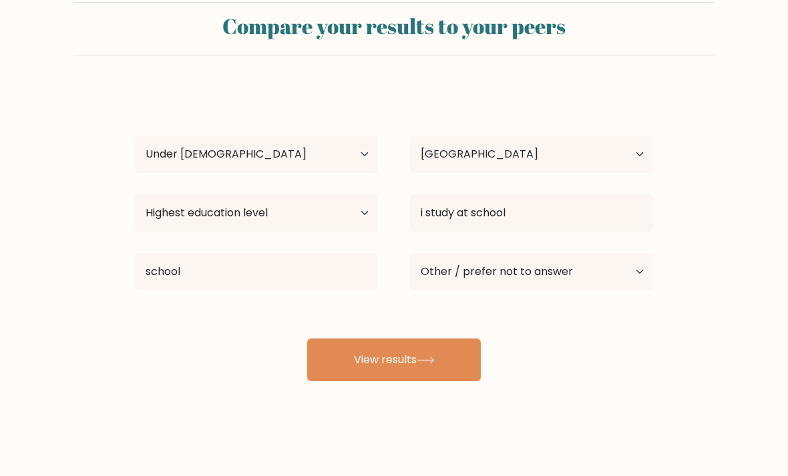
click at [427, 344] on button "View results" at bounding box center [394, 359] width 174 height 43
click at [352, 201] on select "Highest education level No schooling Primary Lower Secondary Upper Secondary Oc…" at bounding box center [256, 212] width 243 height 37
select select "upper_secondary"
click at [417, 357] on button "View results" at bounding box center [394, 359] width 174 height 43
